Goal: Transaction & Acquisition: Purchase product/service

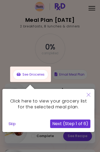
click at [77, 127] on button "Next (Step 1 of 6)" at bounding box center [70, 124] width 40 height 9
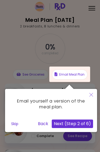
click at [80, 123] on button "Next (Step 2 of 6)" at bounding box center [72, 124] width 41 height 9
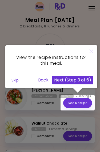
click at [87, 80] on button "Next (Step 3 of 6)" at bounding box center [72, 80] width 41 height 9
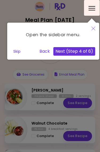
click at [80, 55] on button "Next (Step 4 of 6)" at bounding box center [74, 51] width 42 height 9
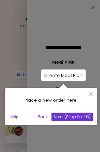
click at [97, 95] on button "Close" at bounding box center [91, 94] width 12 height 13
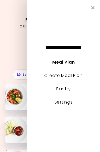
click at [94, 5] on icon "Close" at bounding box center [92, 7] width 3 height 5
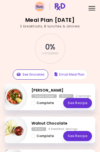
click at [24, 72] on button "See Groceries" at bounding box center [30, 74] width 35 height 10
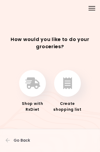
click at [72, 79] on button "button" at bounding box center [67, 83] width 27 height 27
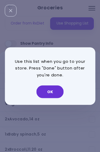
click at [57, 90] on button "OK" at bounding box center [49, 91] width 27 height 13
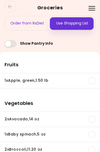
scroll to position [0, 0]
